Goal: Communication & Community: Answer question/provide support

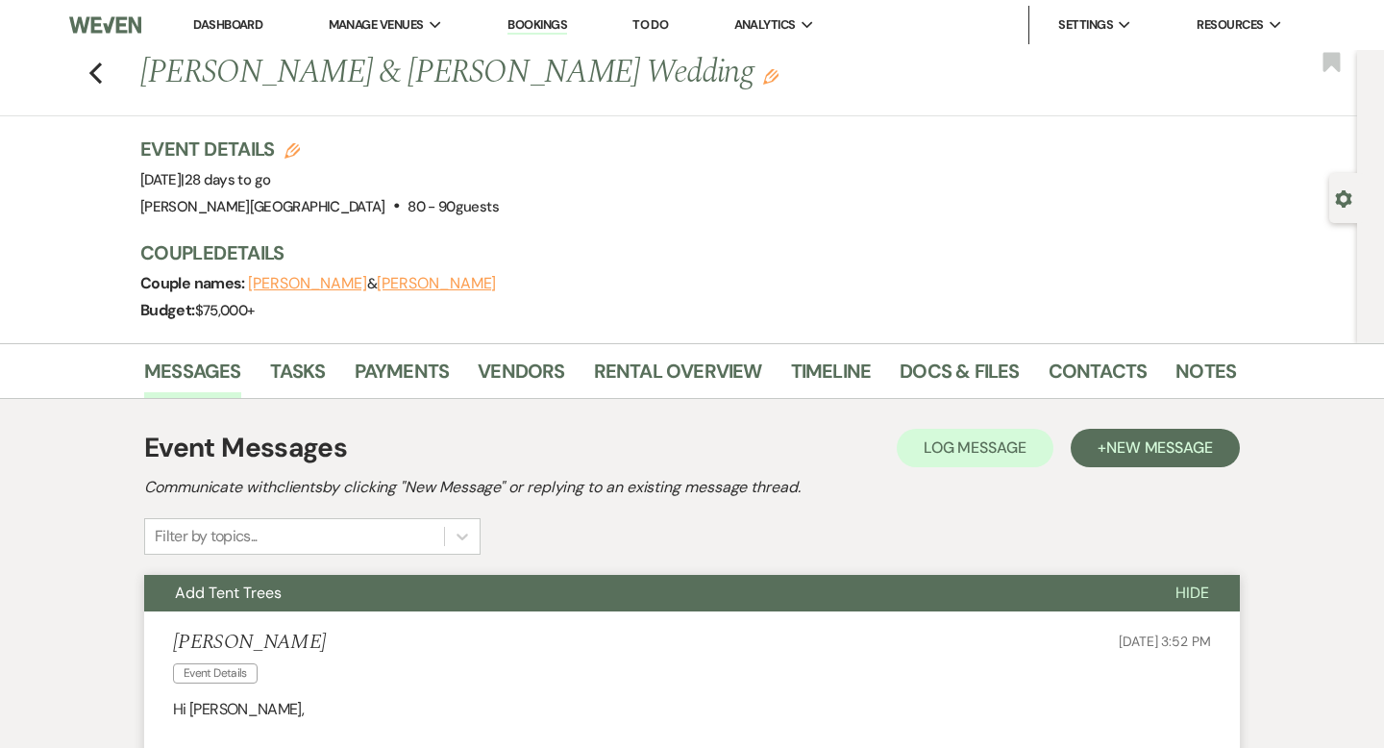
click at [247, 23] on link "Dashboard" at bounding box center [227, 24] width 69 height 16
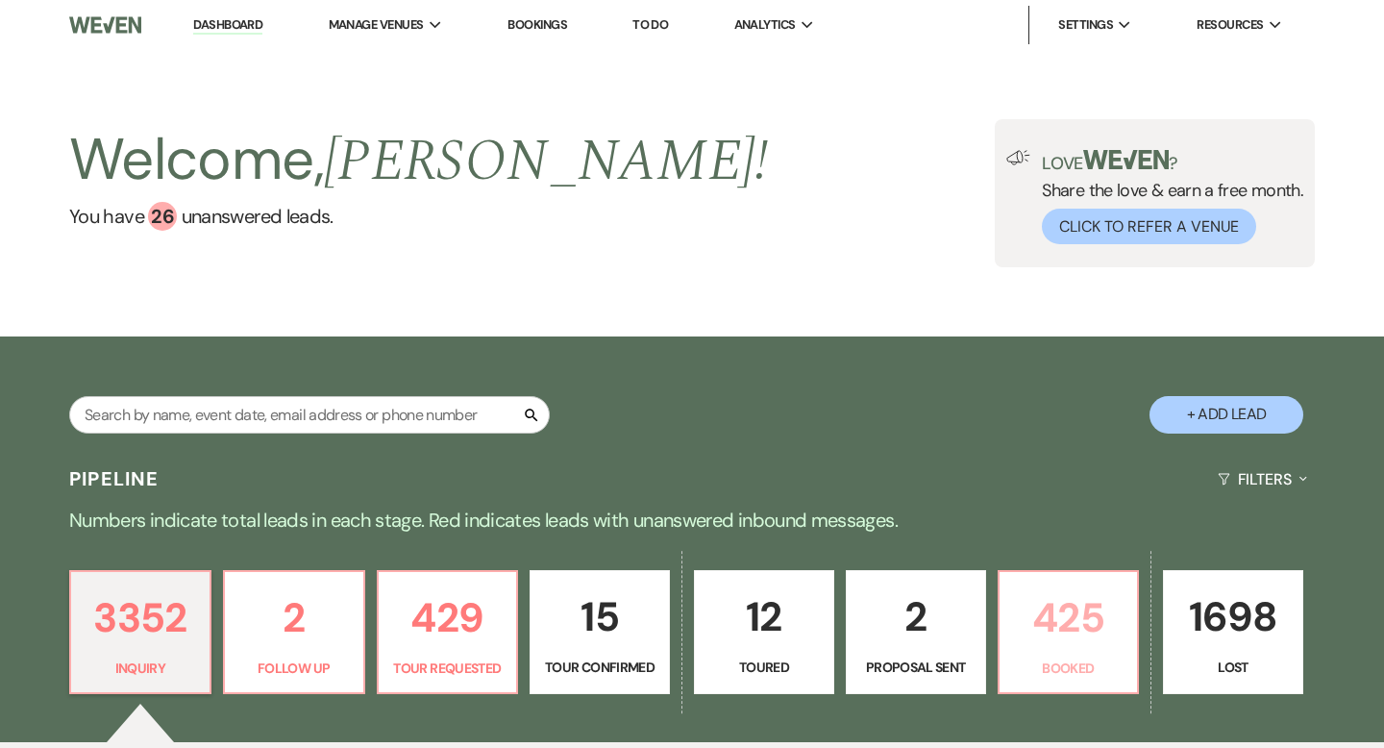
click at [1051, 639] on p "425" at bounding box center [1068, 617] width 115 height 64
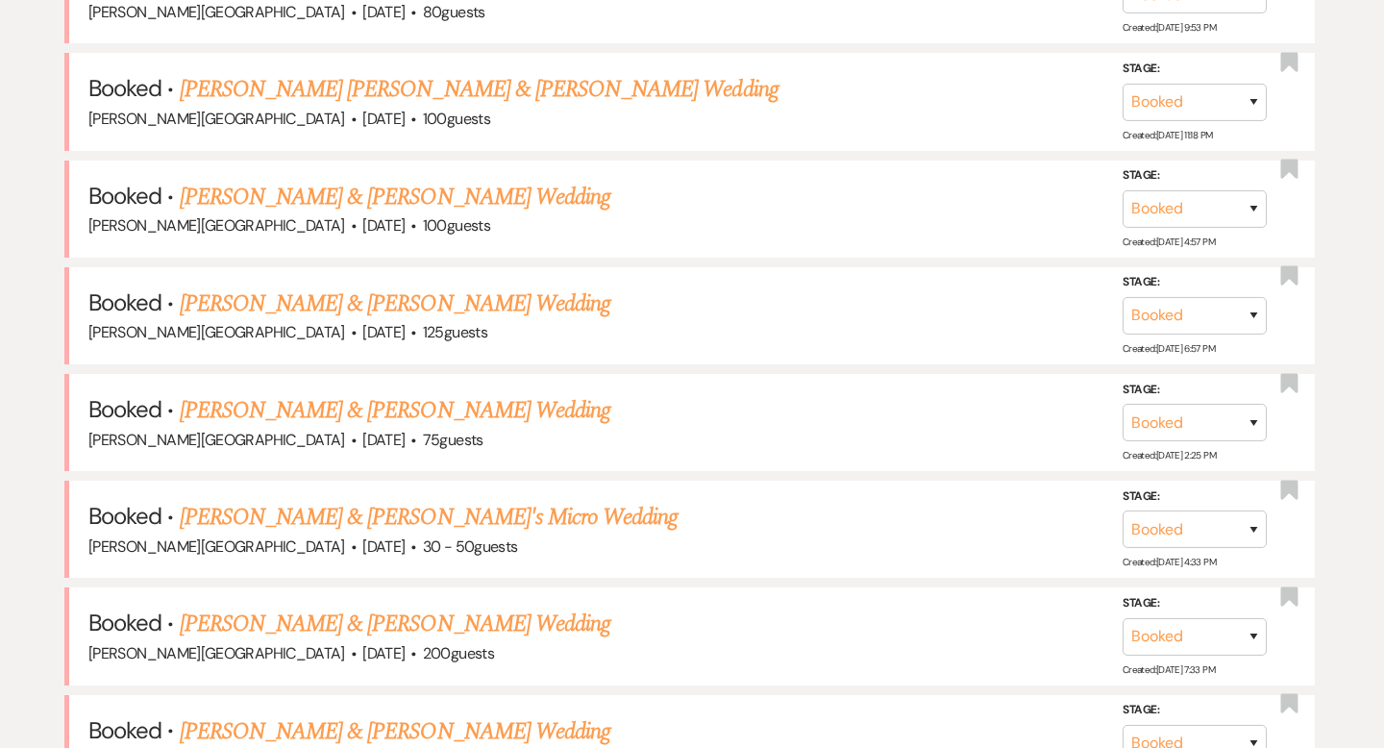
scroll to position [980, 0]
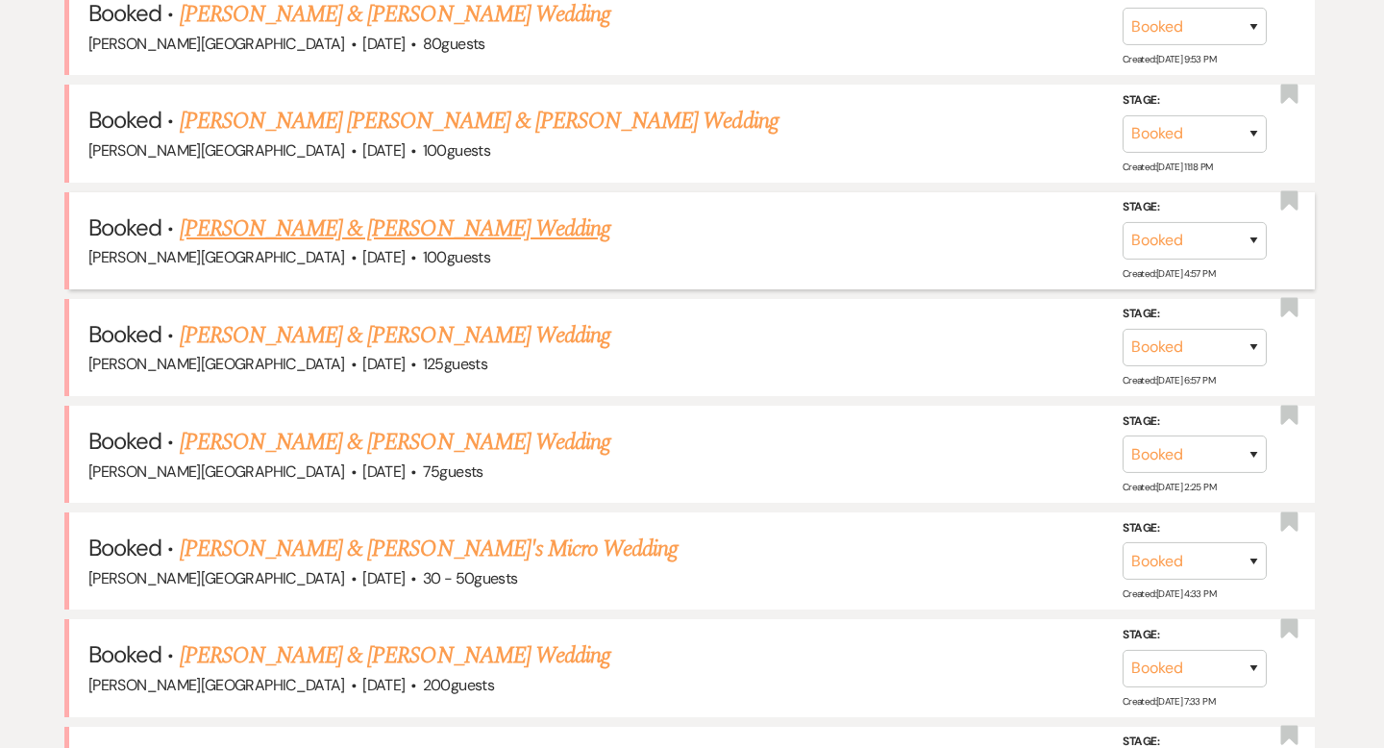
click at [435, 233] on link "[PERSON_NAME] & [PERSON_NAME] Wedding" at bounding box center [395, 229] width 431 height 35
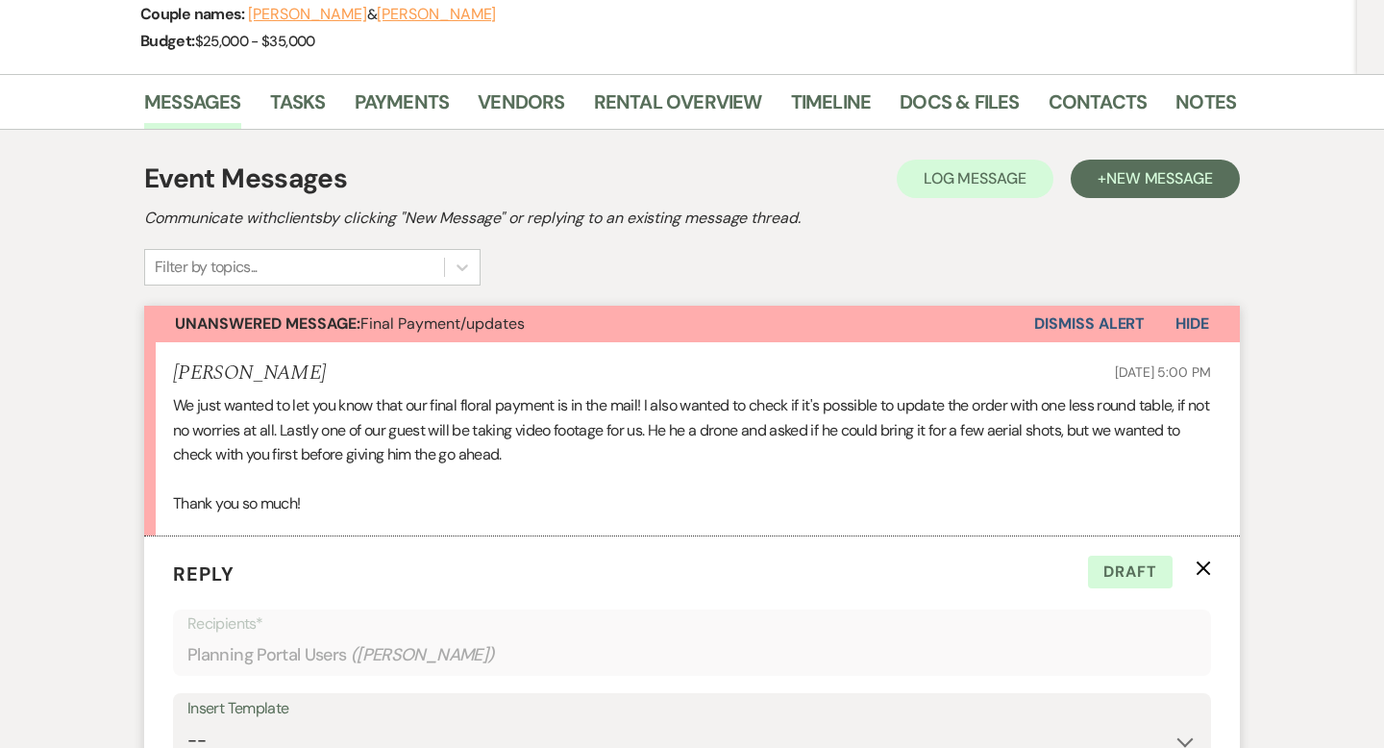
scroll to position [134, 0]
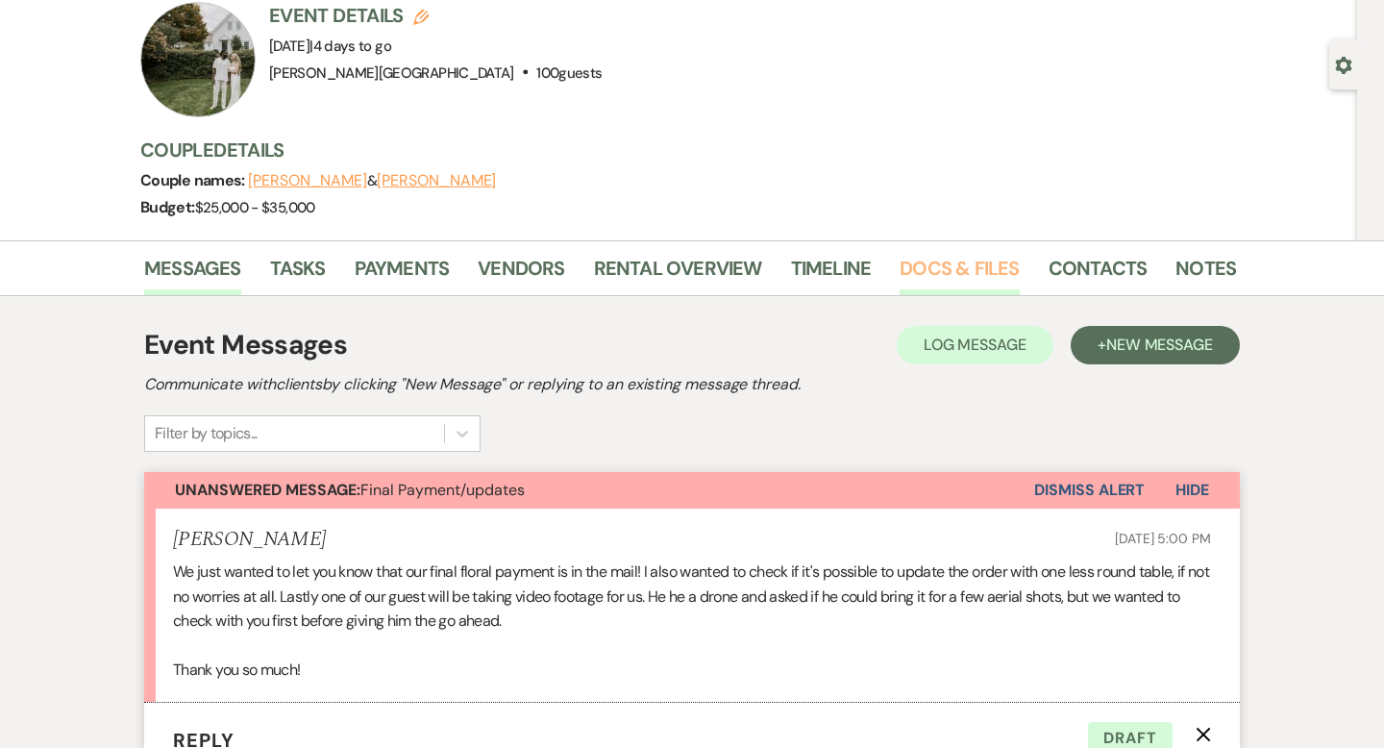
click at [969, 278] on link "Docs & Files" at bounding box center [959, 274] width 119 height 42
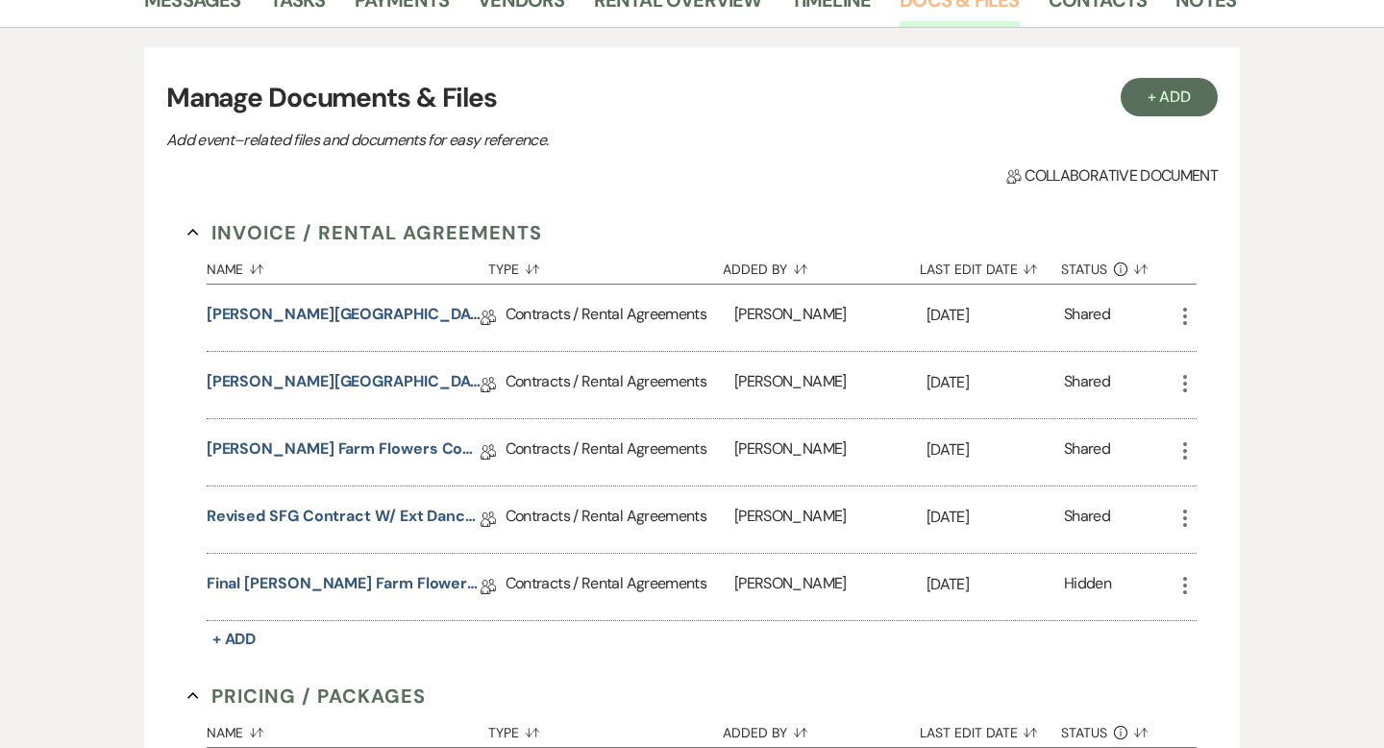
scroll to position [404, 0]
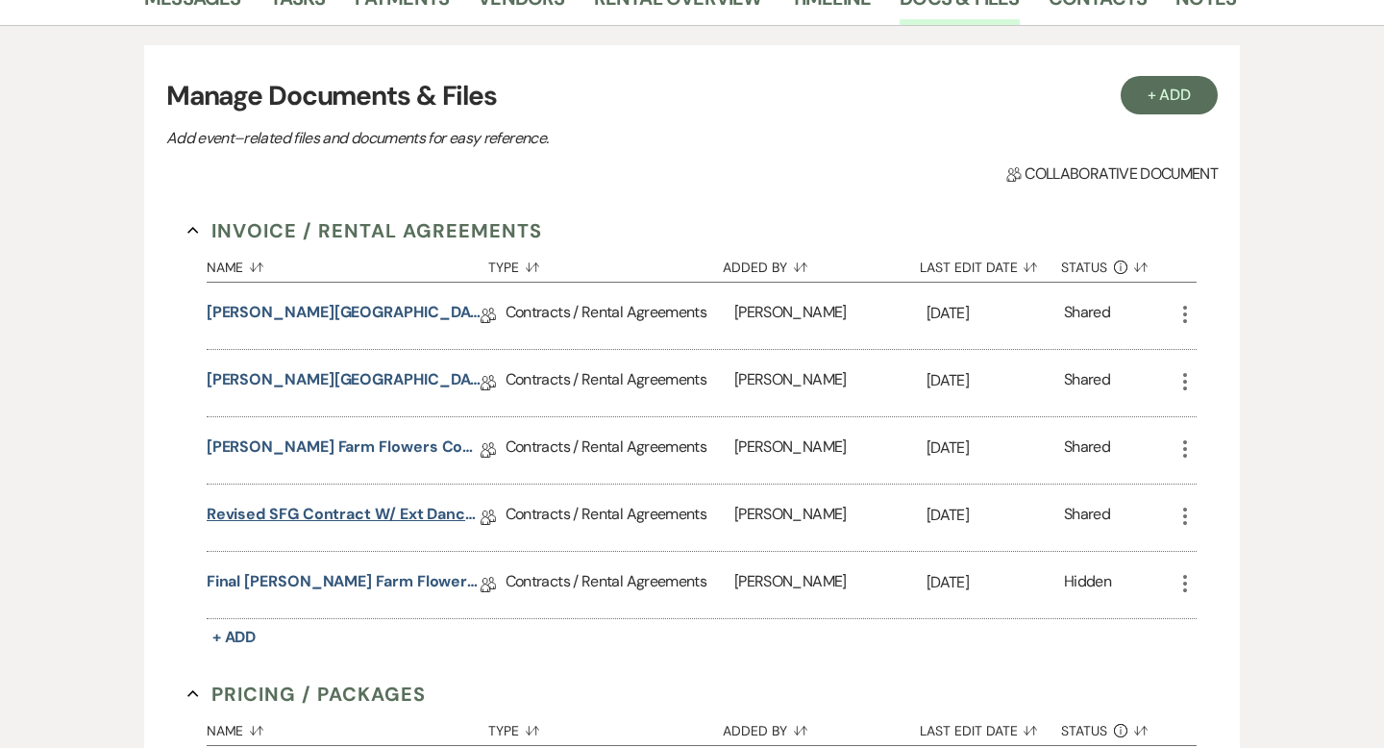
click at [409, 510] on link "Revised SFG Contract w/ ext dance floor" at bounding box center [344, 518] width 274 height 30
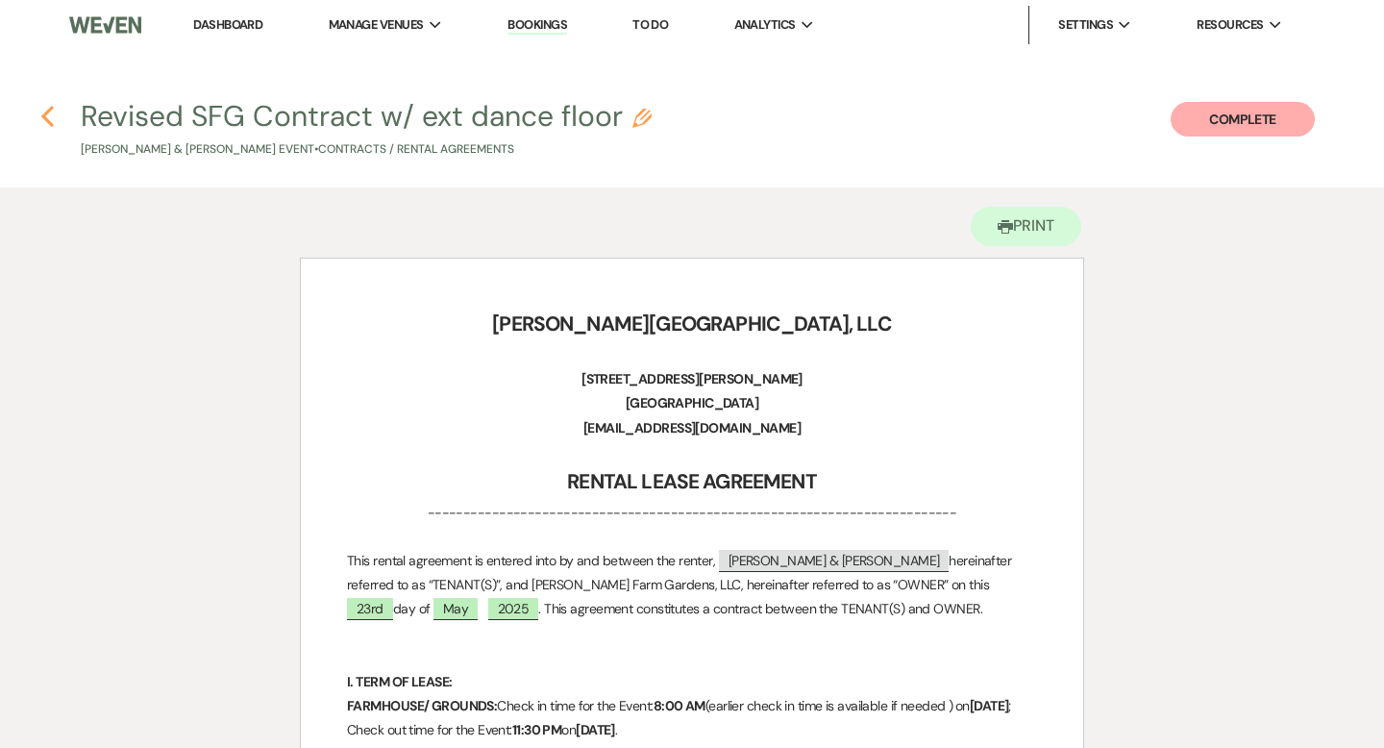
click at [49, 117] on icon "Previous" at bounding box center [47, 116] width 14 height 23
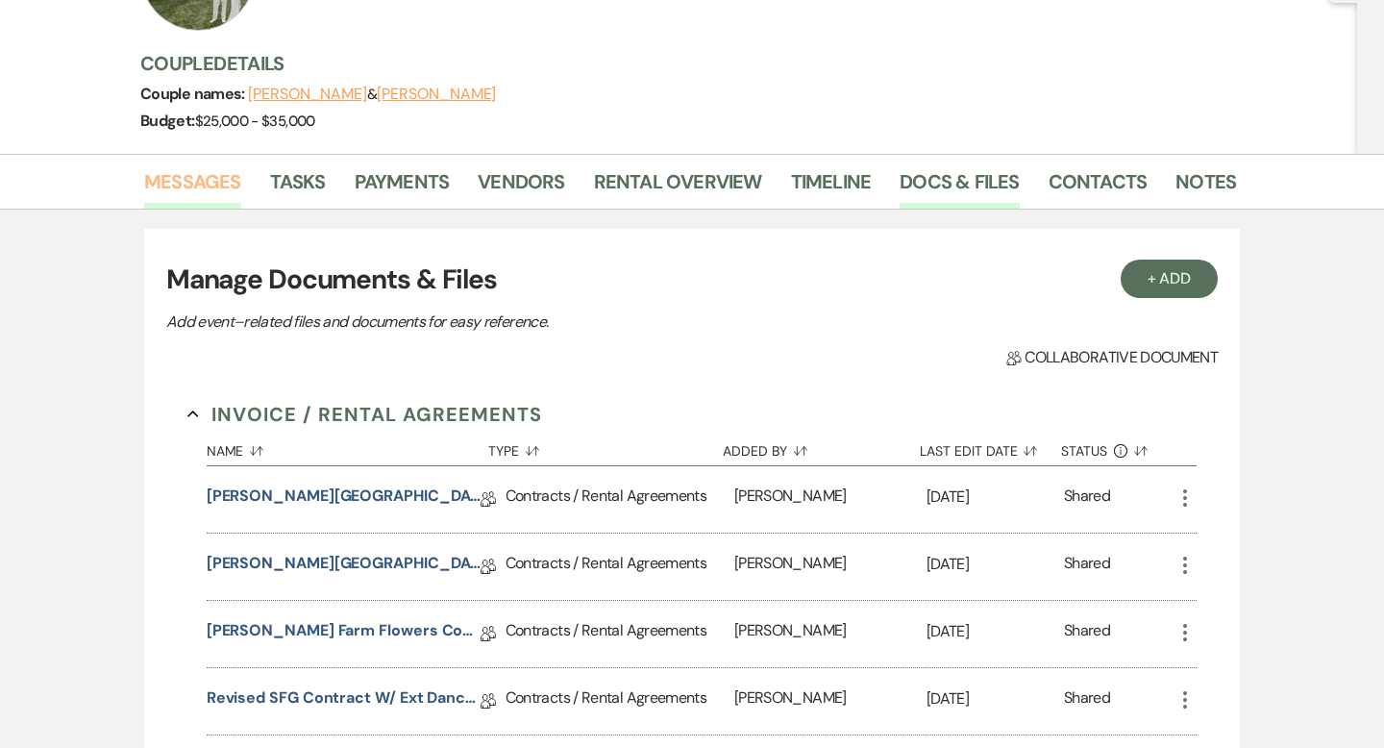
click at [211, 180] on link "Messages" at bounding box center [192, 187] width 97 height 42
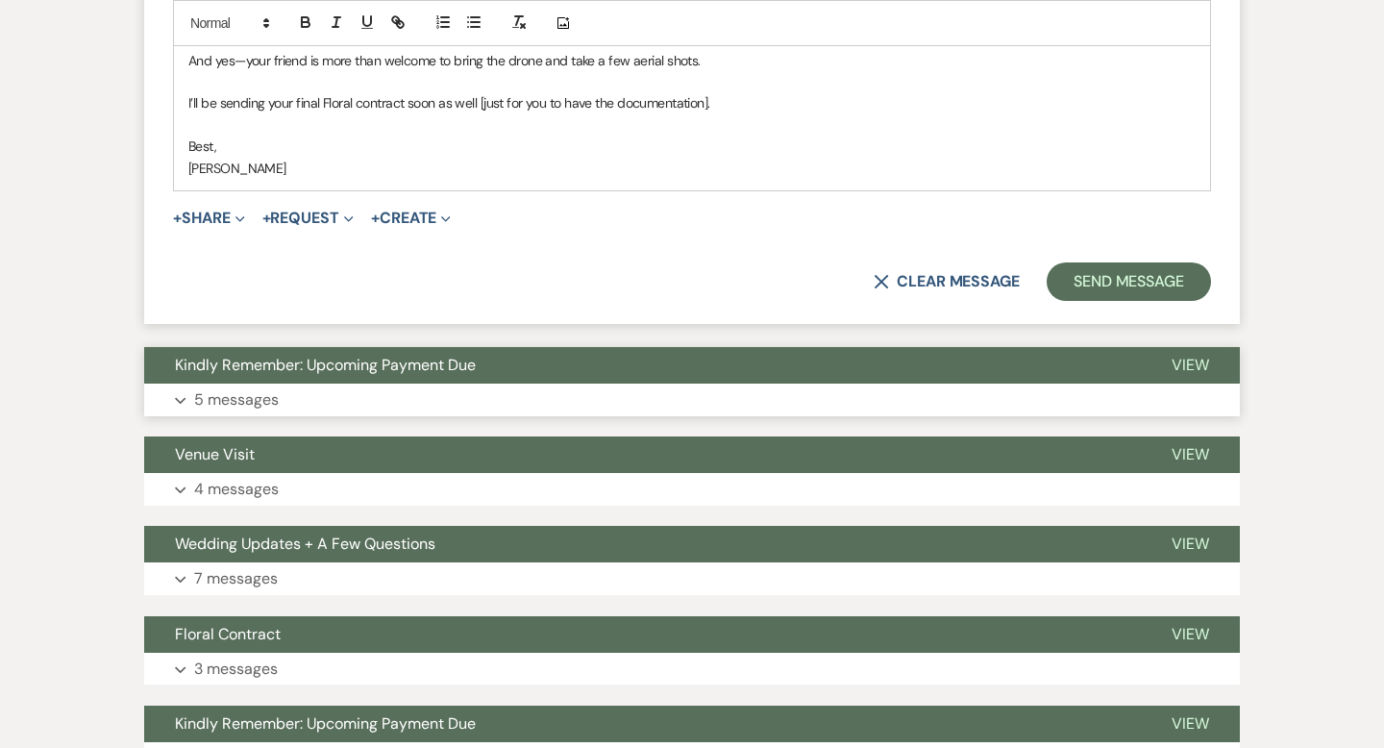
scroll to position [1319, 0]
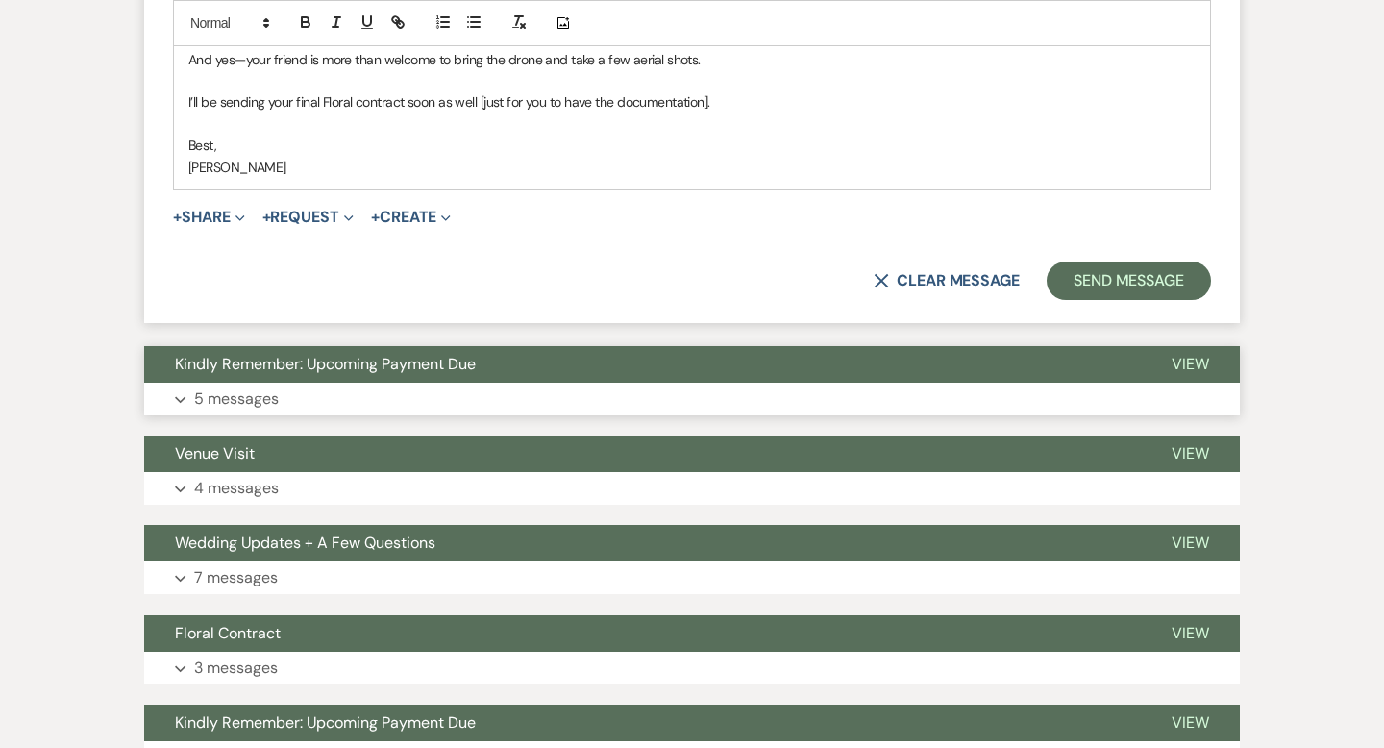
click at [640, 369] on button "Kindly Remember: Upcoming Payment Due" at bounding box center [642, 364] width 997 height 37
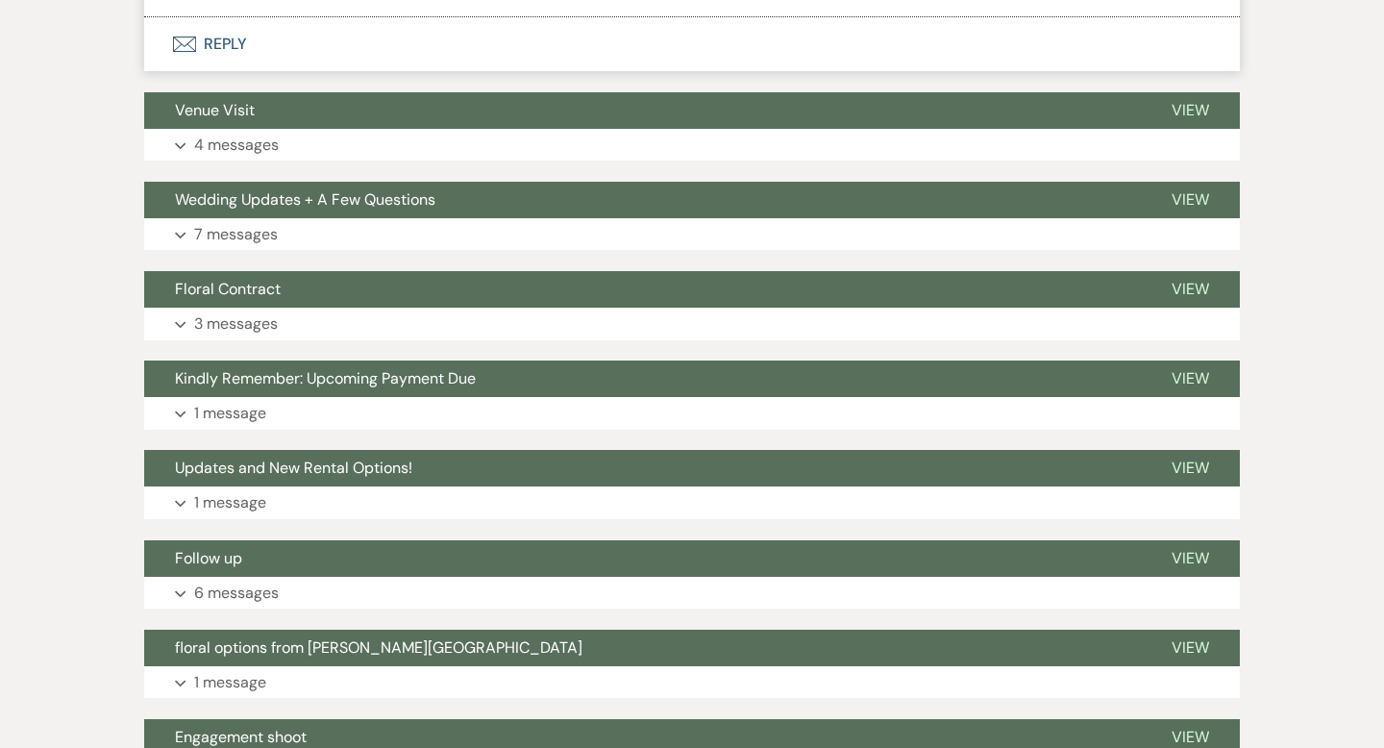
scroll to position [3561, 0]
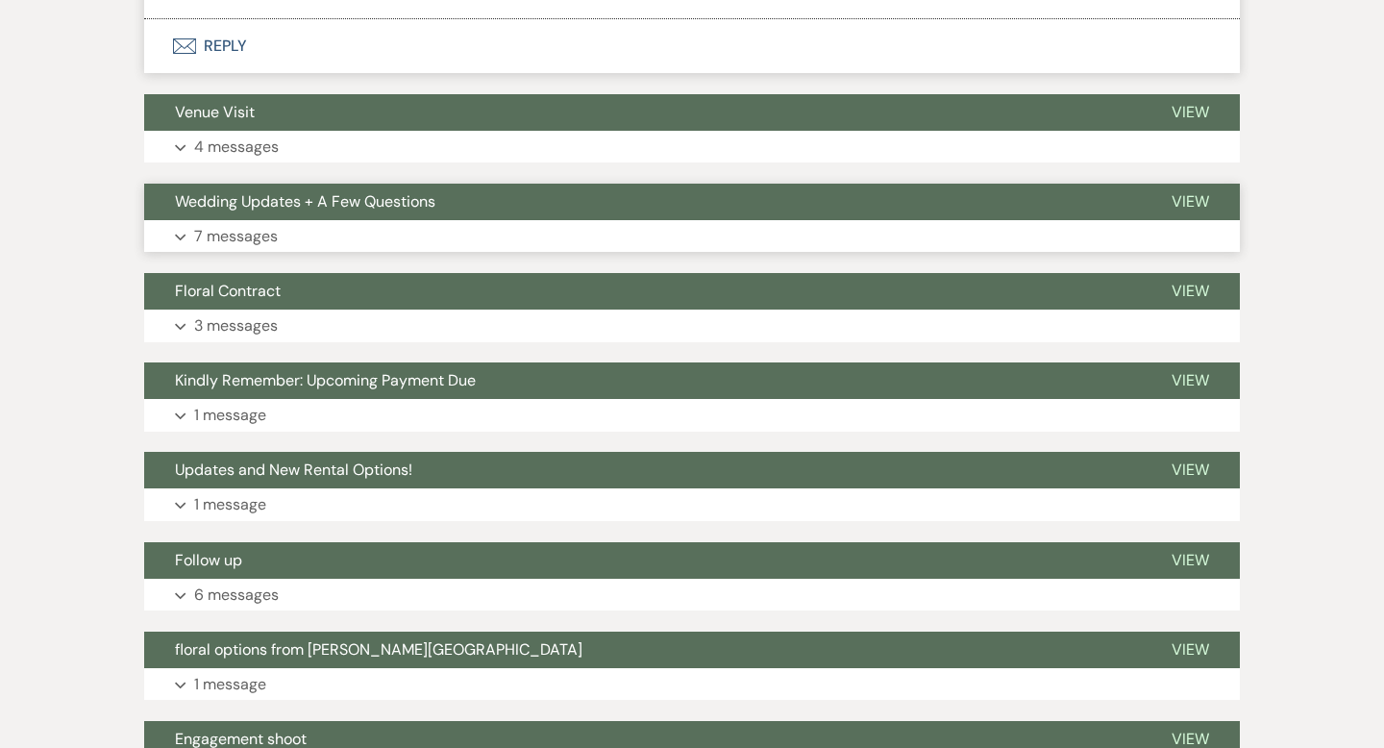
click at [782, 200] on button "Wedding Updates + A Few Questions" at bounding box center [642, 202] width 997 height 37
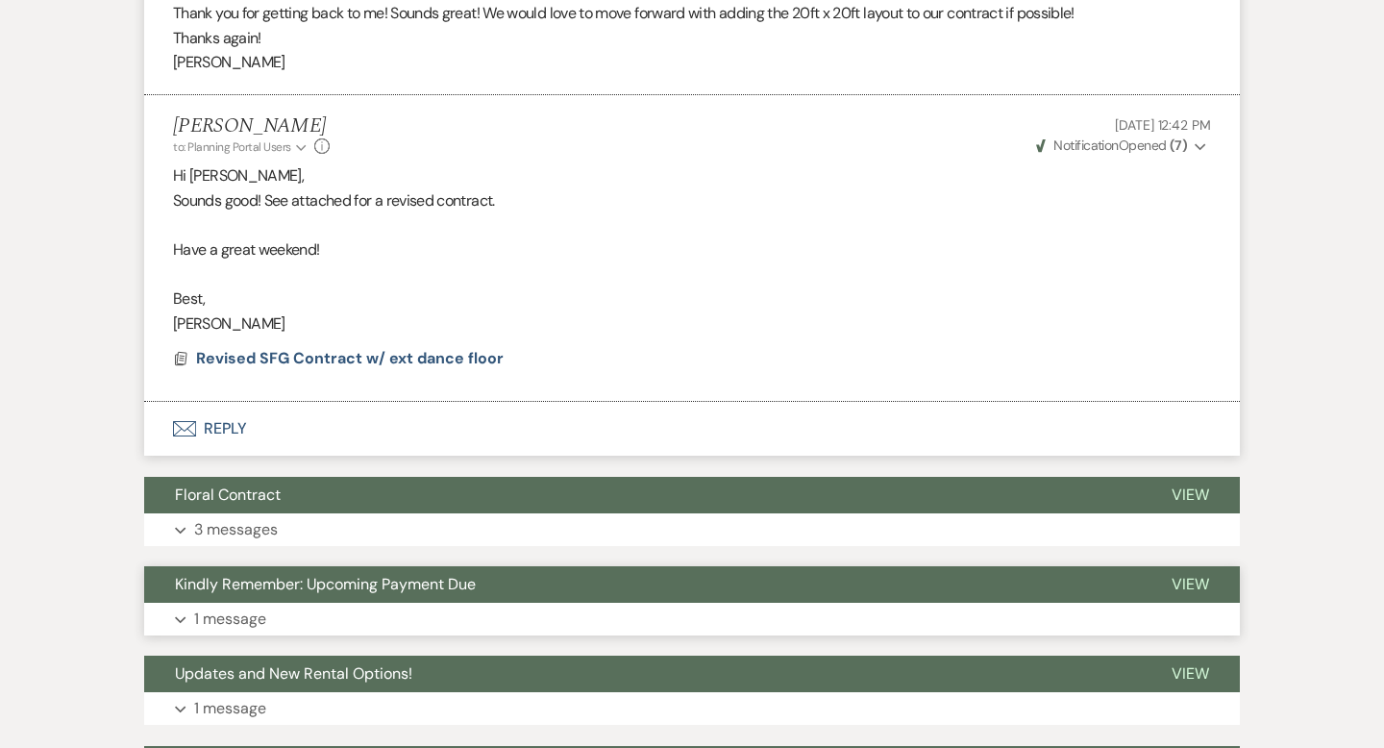
scroll to position [5983, 0]
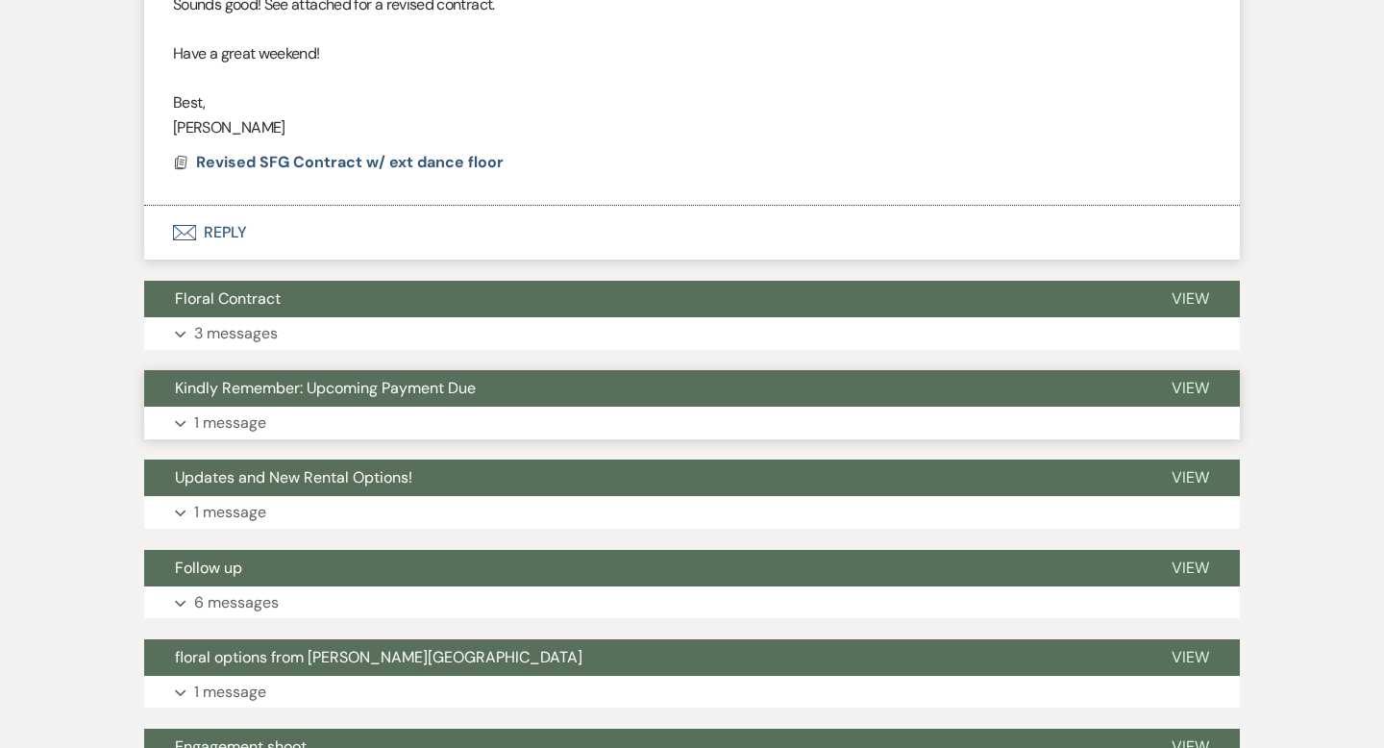
click at [660, 564] on button "Follow up" at bounding box center [642, 568] width 997 height 37
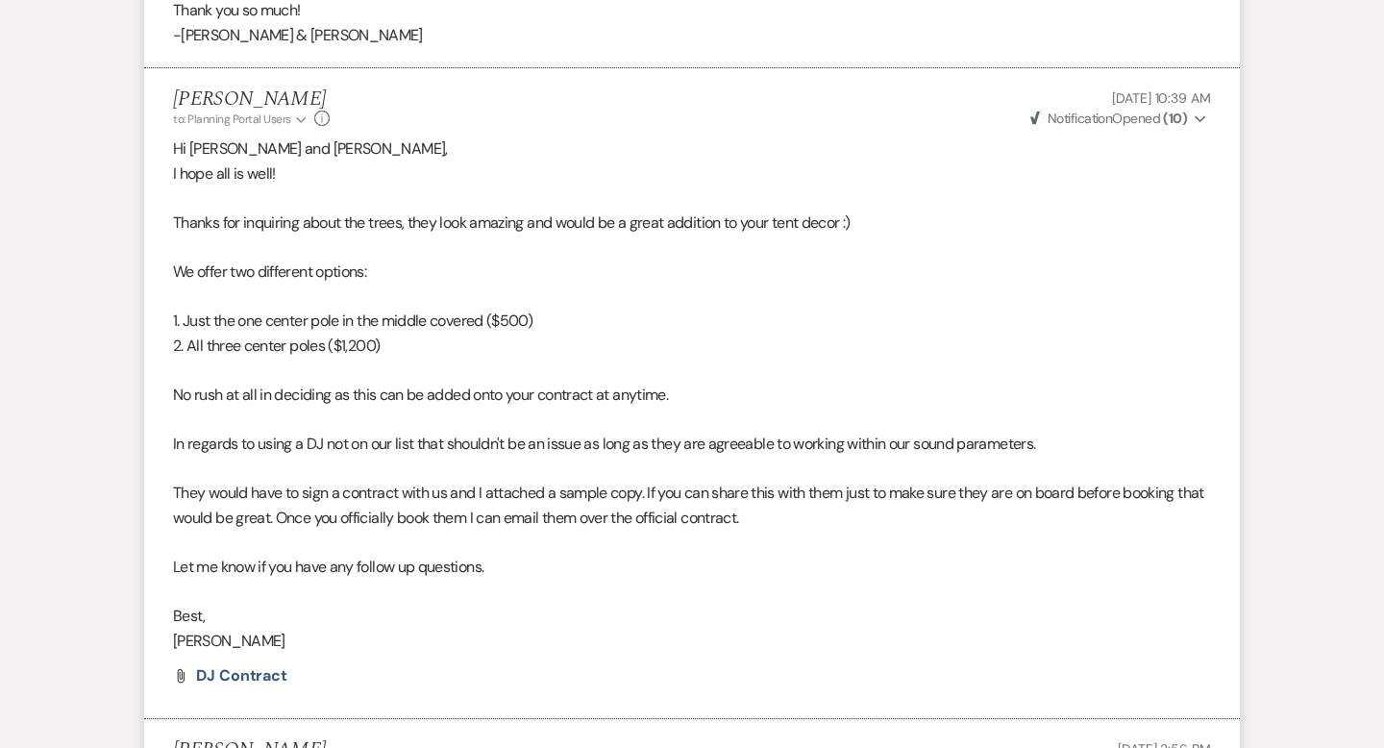
scroll to position [7539, 0]
